Goal: Go to known website: Go to known website

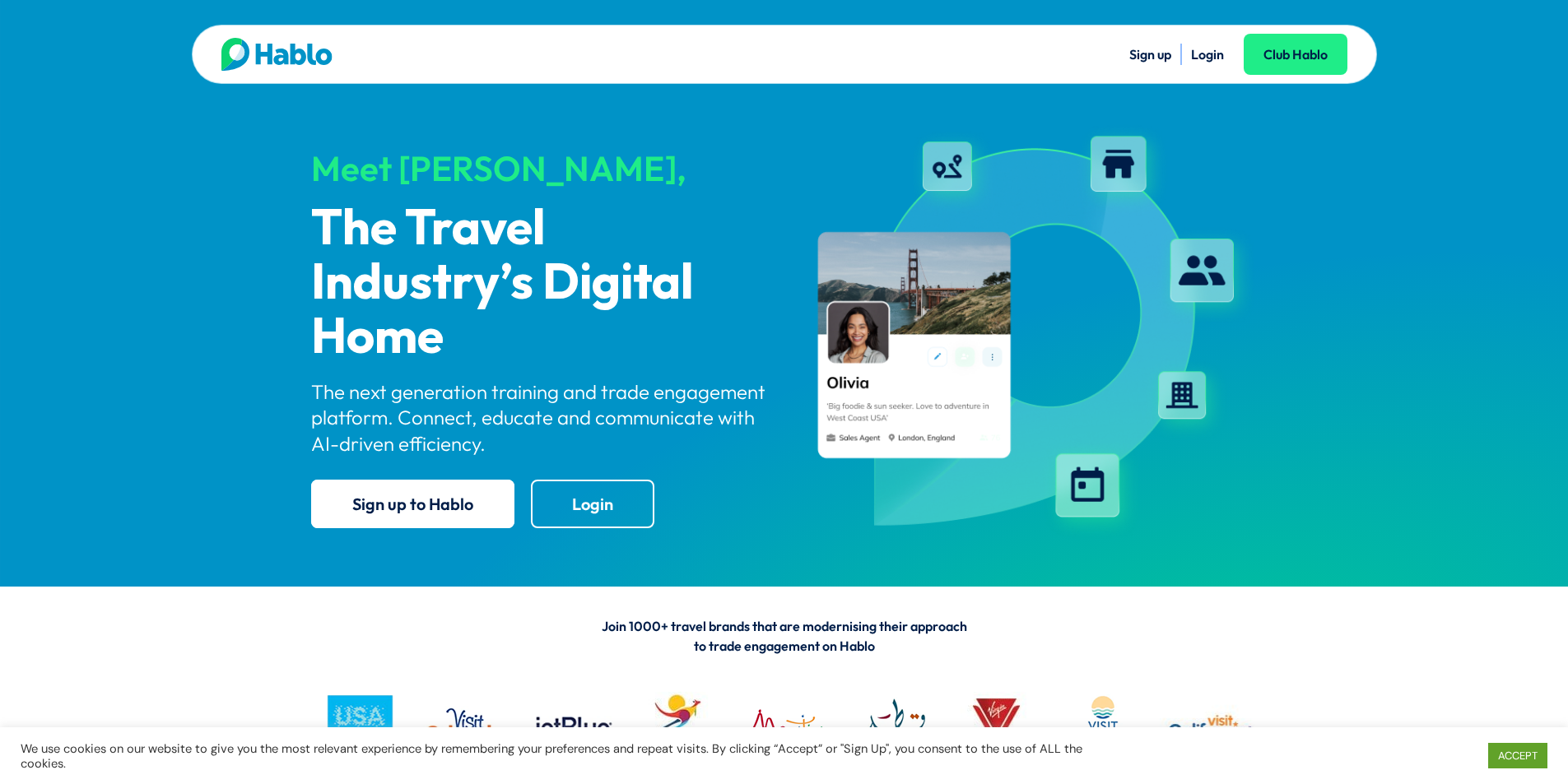
click at [1201, 53] on link "Login" at bounding box center [1206, 54] width 33 height 17
click at [1198, 55] on link "Login" at bounding box center [1206, 54] width 33 height 17
click at [1198, 64] on li "Login" at bounding box center [1206, 54] width 33 height 21
click at [1211, 56] on link "Login" at bounding box center [1206, 54] width 33 height 17
